Goal: Task Accomplishment & Management: Manage account settings

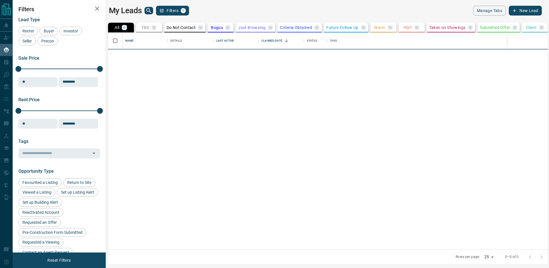
scroll to position [217, 440]
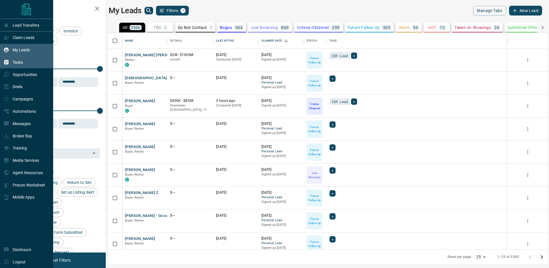
click at [7, 64] on icon at bounding box center [6, 62] width 4 height 5
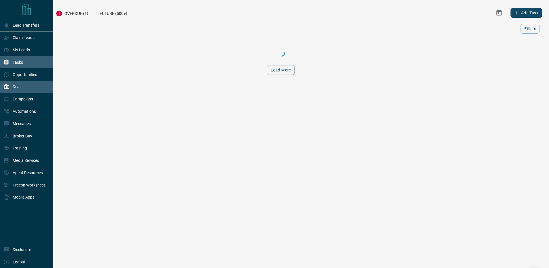
click at [19, 87] on p "Deals" at bounding box center [18, 86] width 10 height 5
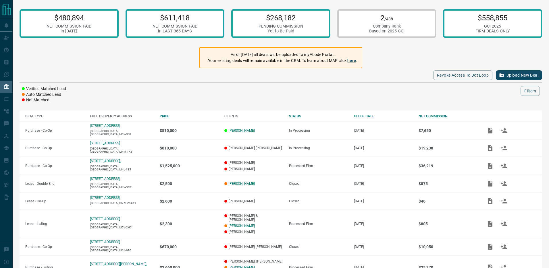
click at [360, 115] on div "CLOSE DATE" at bounding box center [383, 116] width 59 height 4
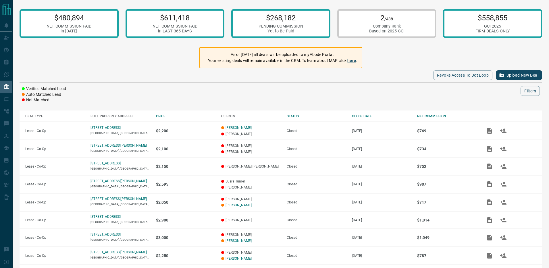
click at [362, 114] on div "CLOSE DATE" at bounding box center [381, 116] width 59 height 4
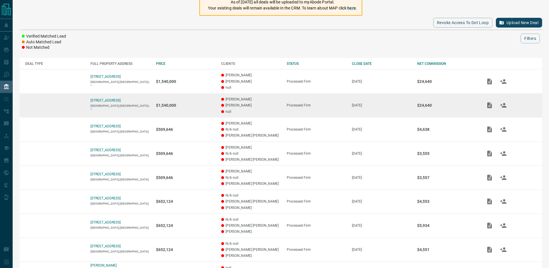
scroll to position [116, 0]
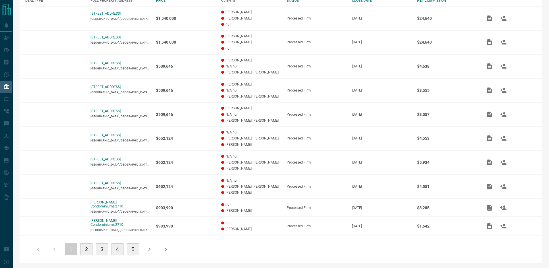
click at [107, 245] on button "3" at bounding box center [102, 250] width 12 height 12
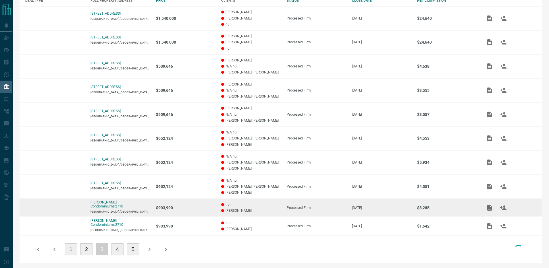
scroll to position [93, 0]
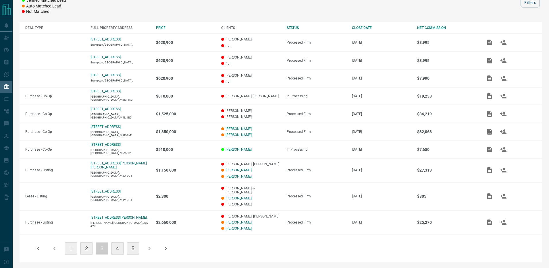
click at [114, 250] on button "4" at bounding box center [117, 249] width 12 height 12
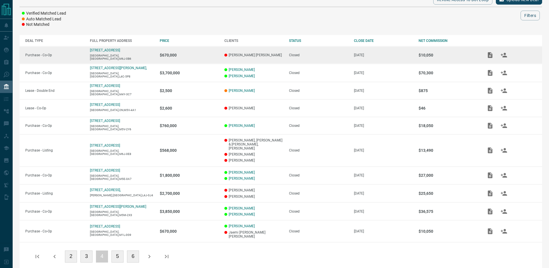
scroll to position [0, 0]
